Goal: Information Seeking & Learning: Learn about a topic

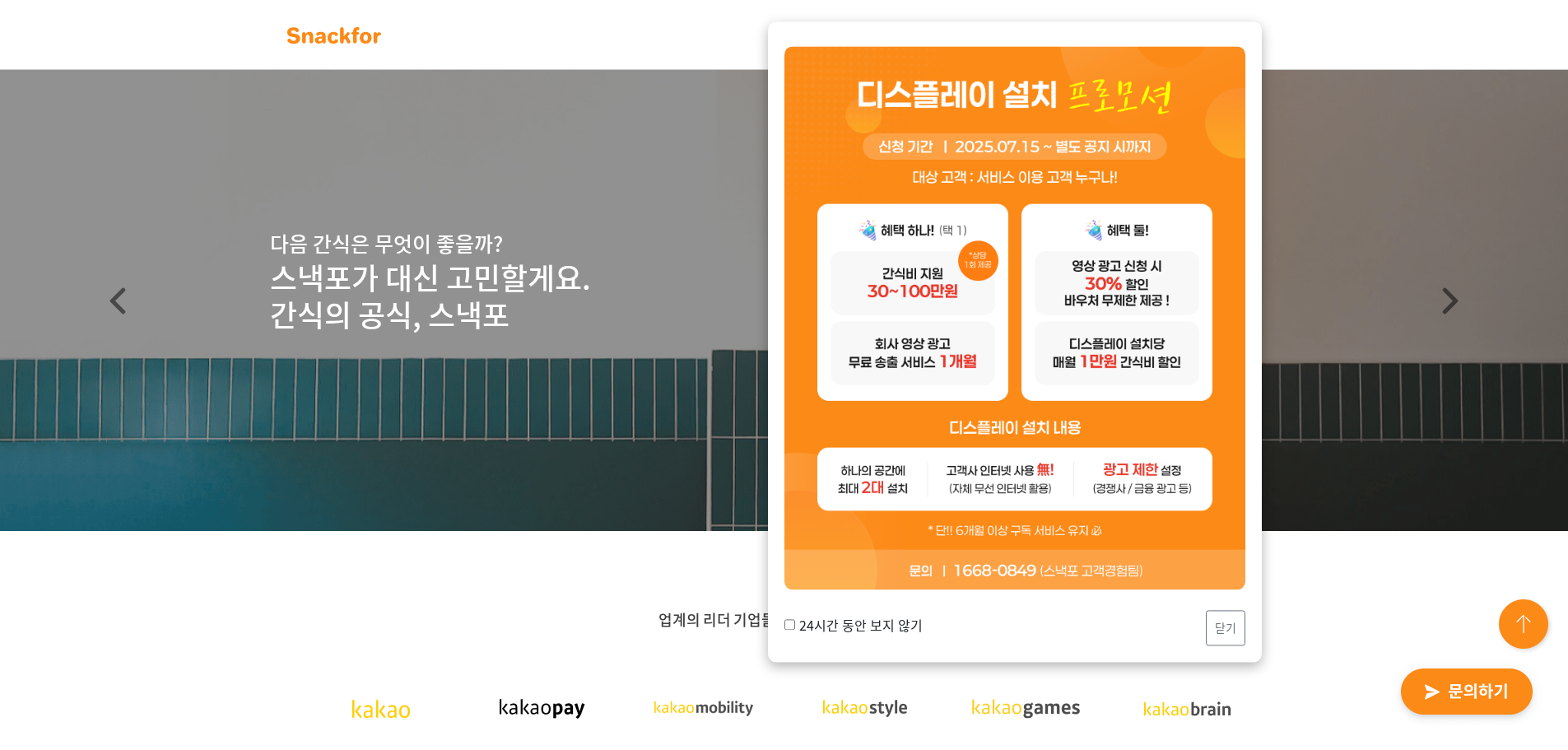
click at [787, 629] on input "24시간 동안 보지 않기" at bounding box center [789, 625] width 11 height 11
checkbox input "true"
click at [1196, 634] on div "24시간 동안 보지 않기 닫기" at bounding box center [1015, 629] width 461 height 36
click at [1246, 626] on div "24시간 동안 보지 않기 닫기" at bounding box center [1015, 342] width 494 height 640
click at [1217, 611] on button "닫기" at bounding box center [1225, 629] width 39 height 36
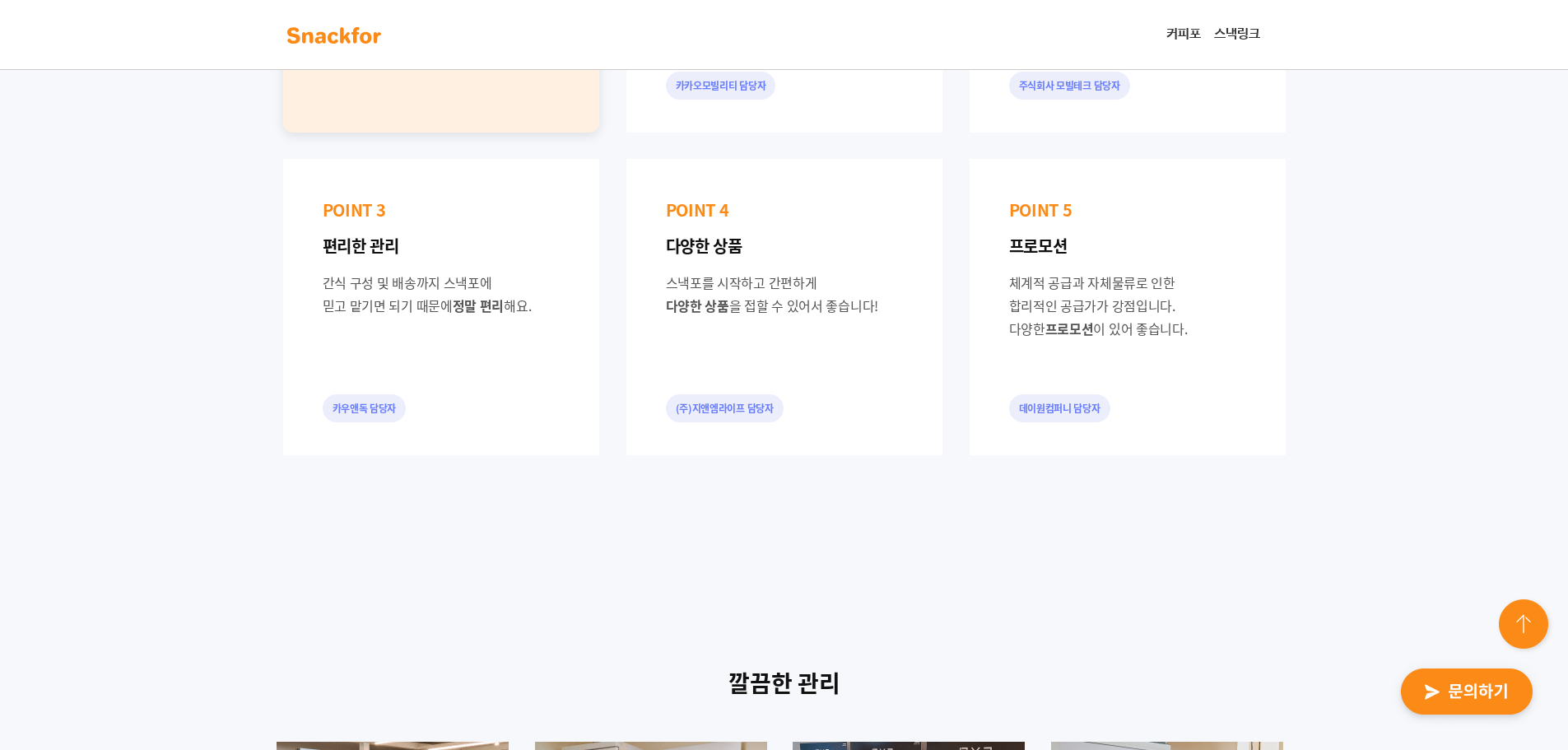
scroll to position [1976, 0]
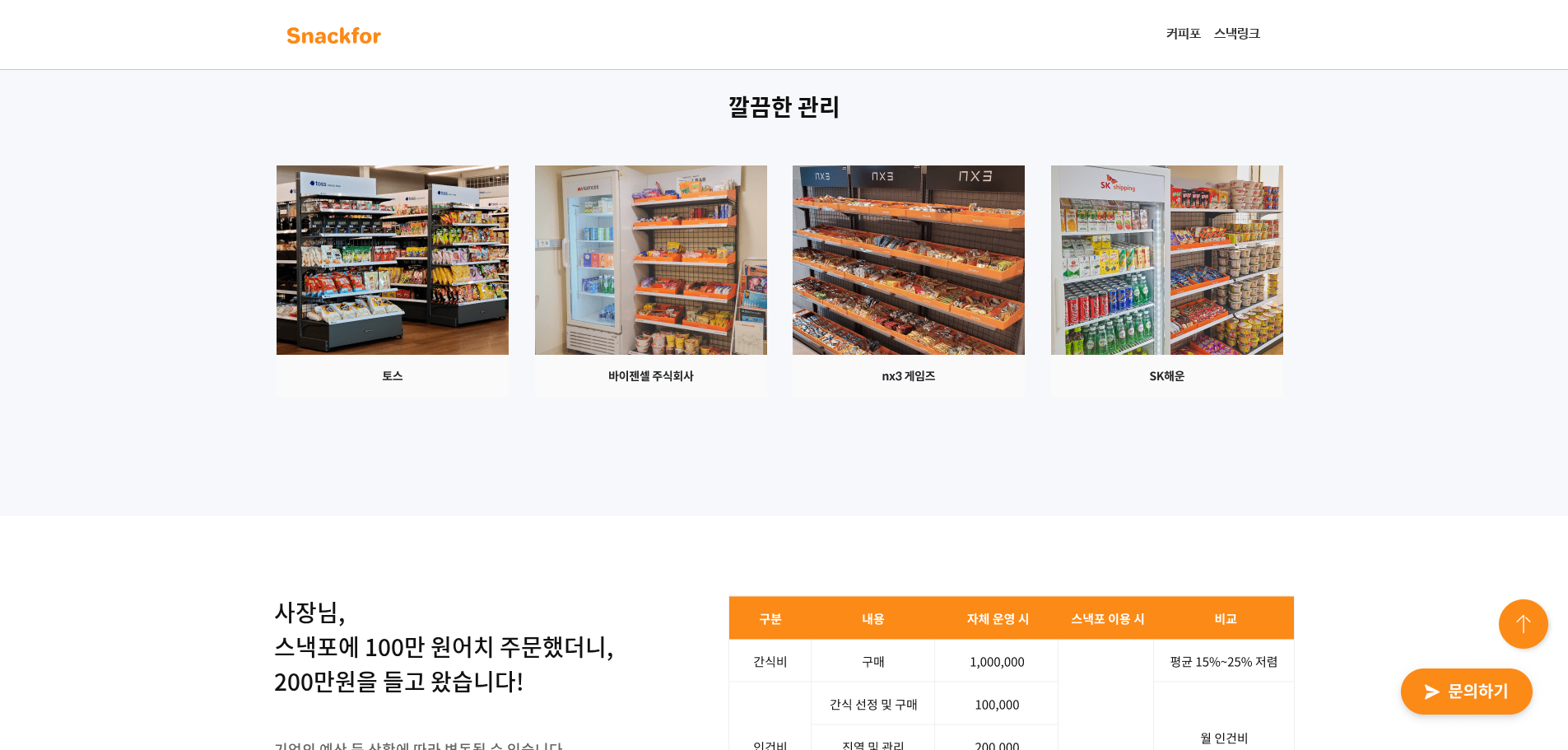
click at [457, 398] on div at bounding box center [784, 281] width 1029 height 232
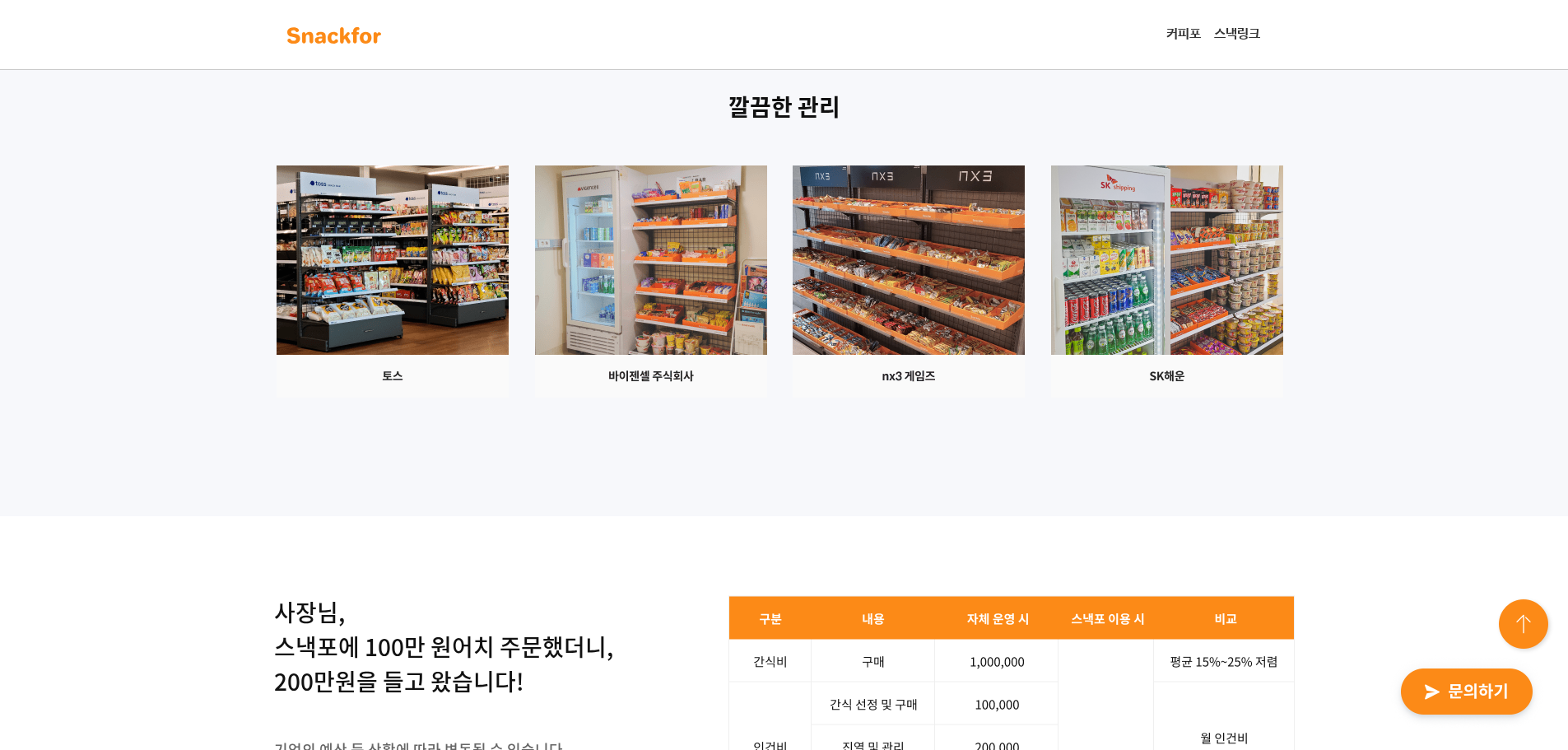
click at [457, 398] on div at bounding box center [784, 281] width 1029 height 232
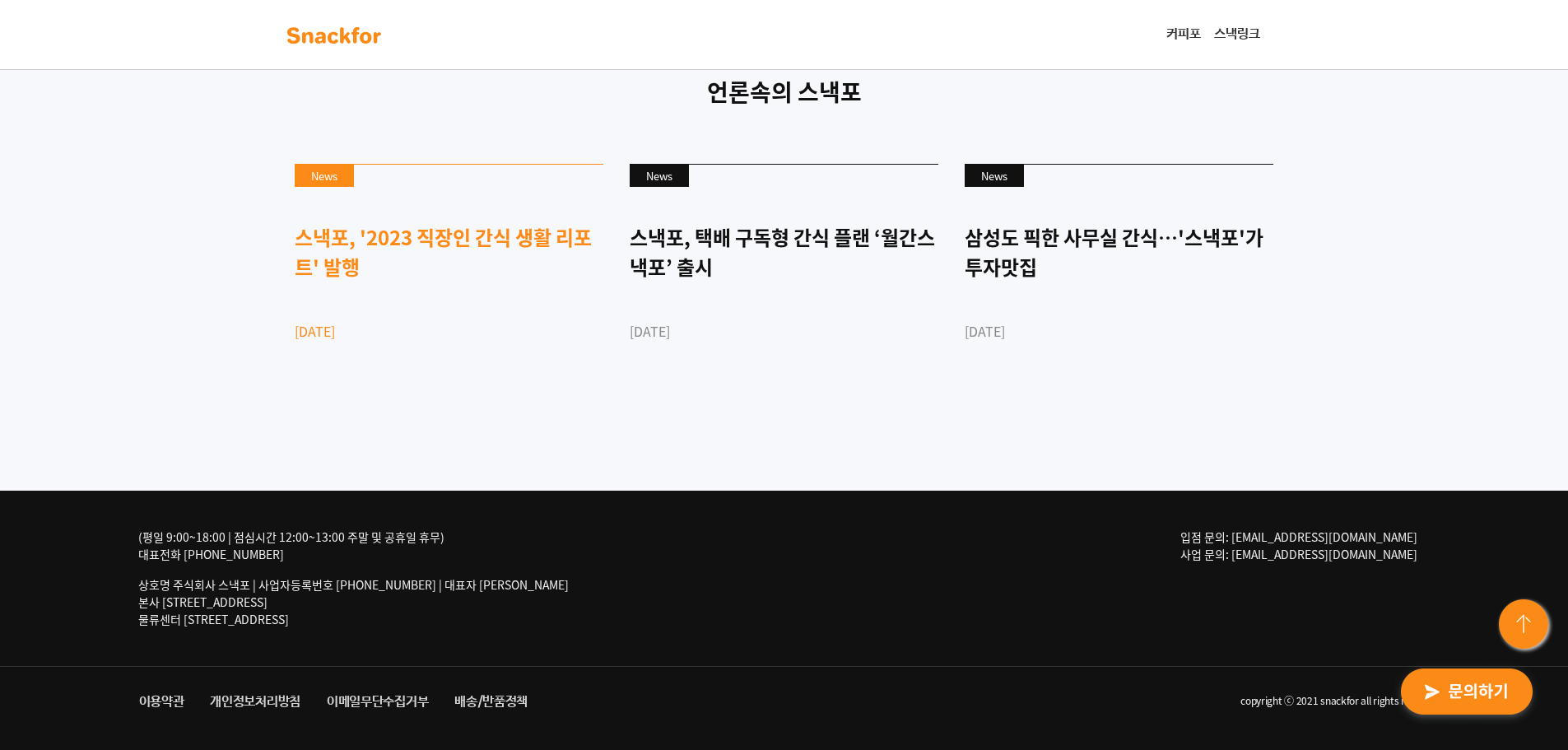
scroll to position [4492, 0]
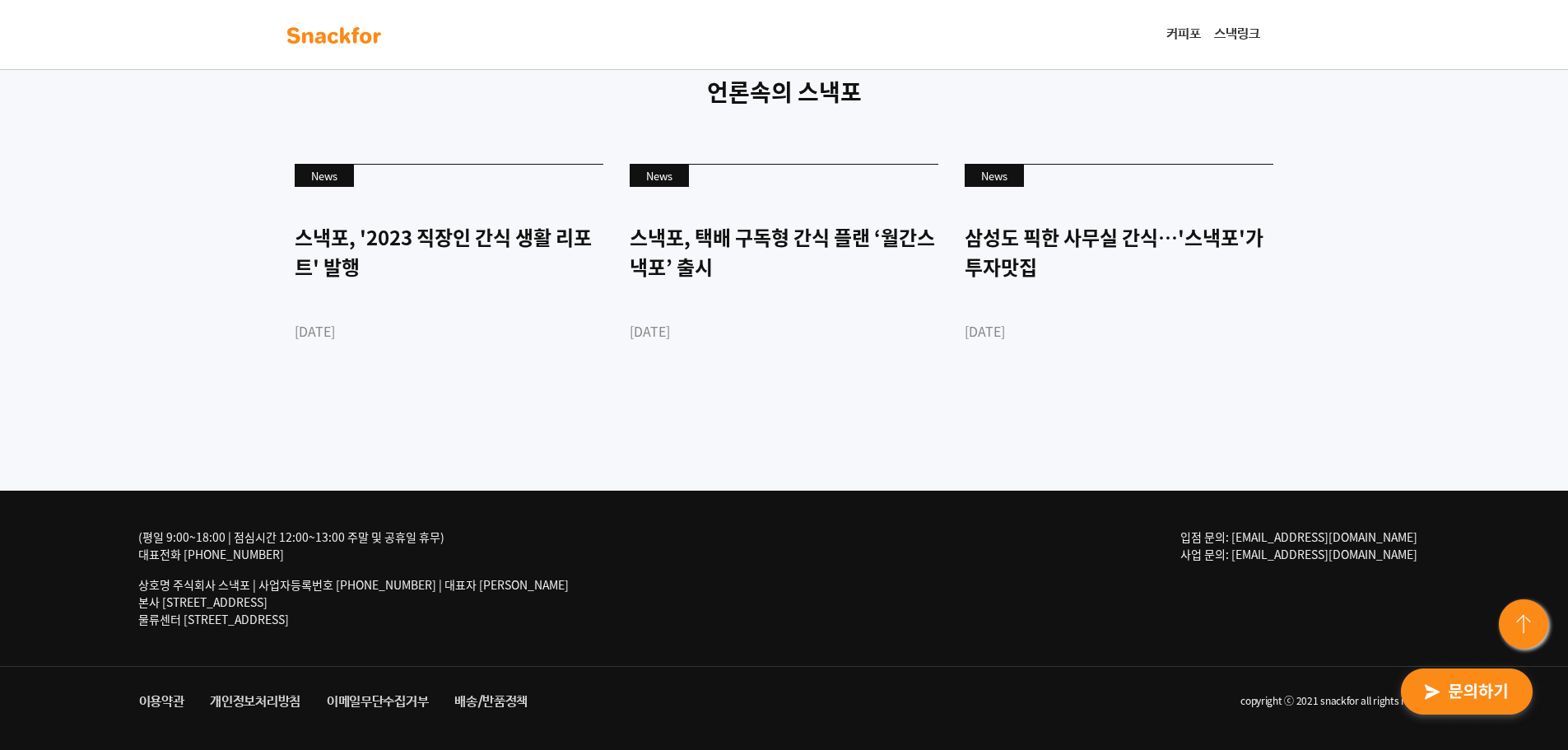
click at [509, 423] on div "언론속의 스낵포 News 스낵포, '2023 직장인 간식 생활 리포트' 발행 [DATE] News 스낵포, 택배 구독형 간식 플랜 ‘월간스낵포…" at bounding box center [784, 244] width 1568 height 495
